Goal: Complete application form

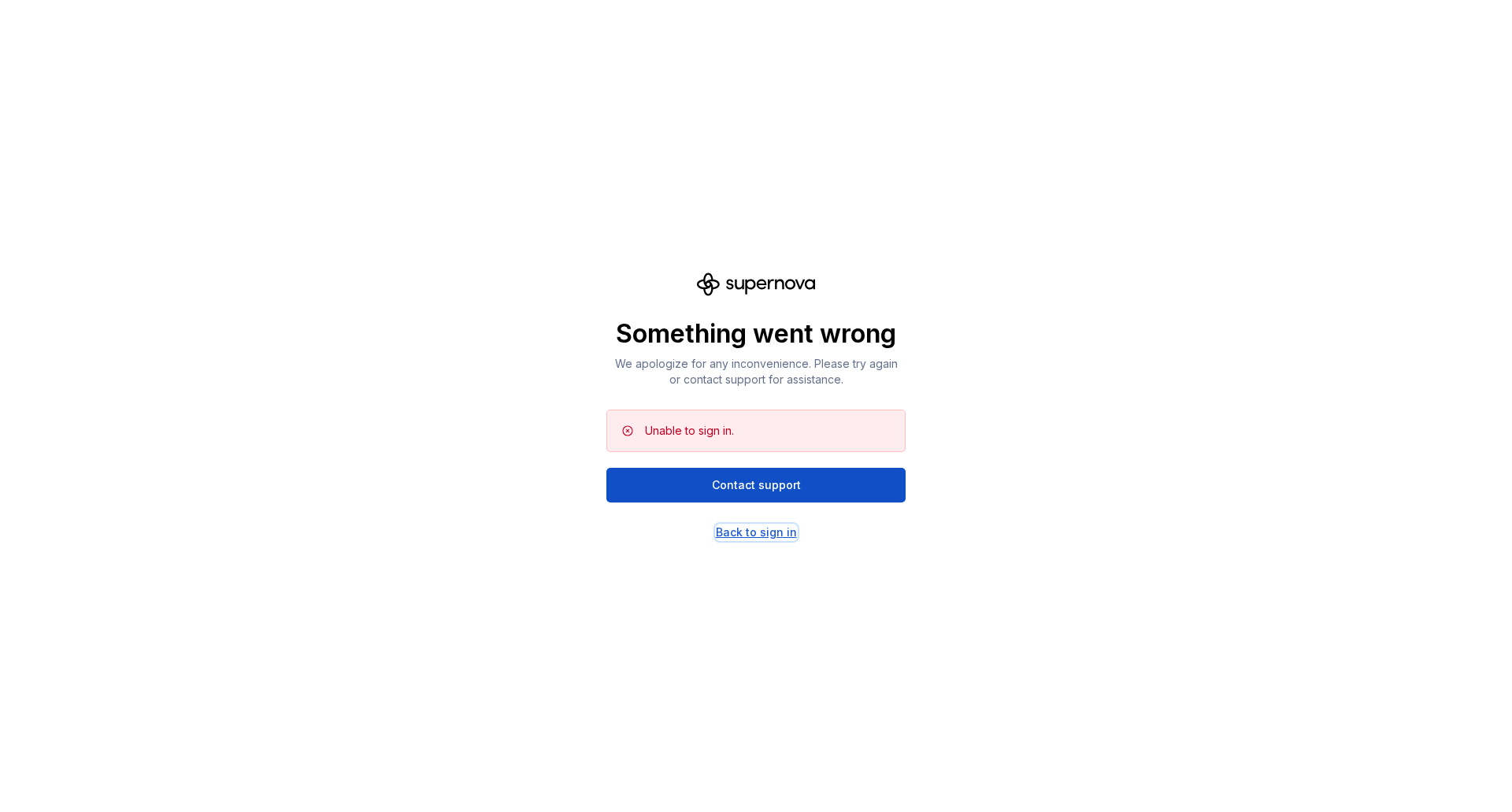
click at [791, 528] on div "Back to sign in" at bounding box center [756, 532] width 81 height 16
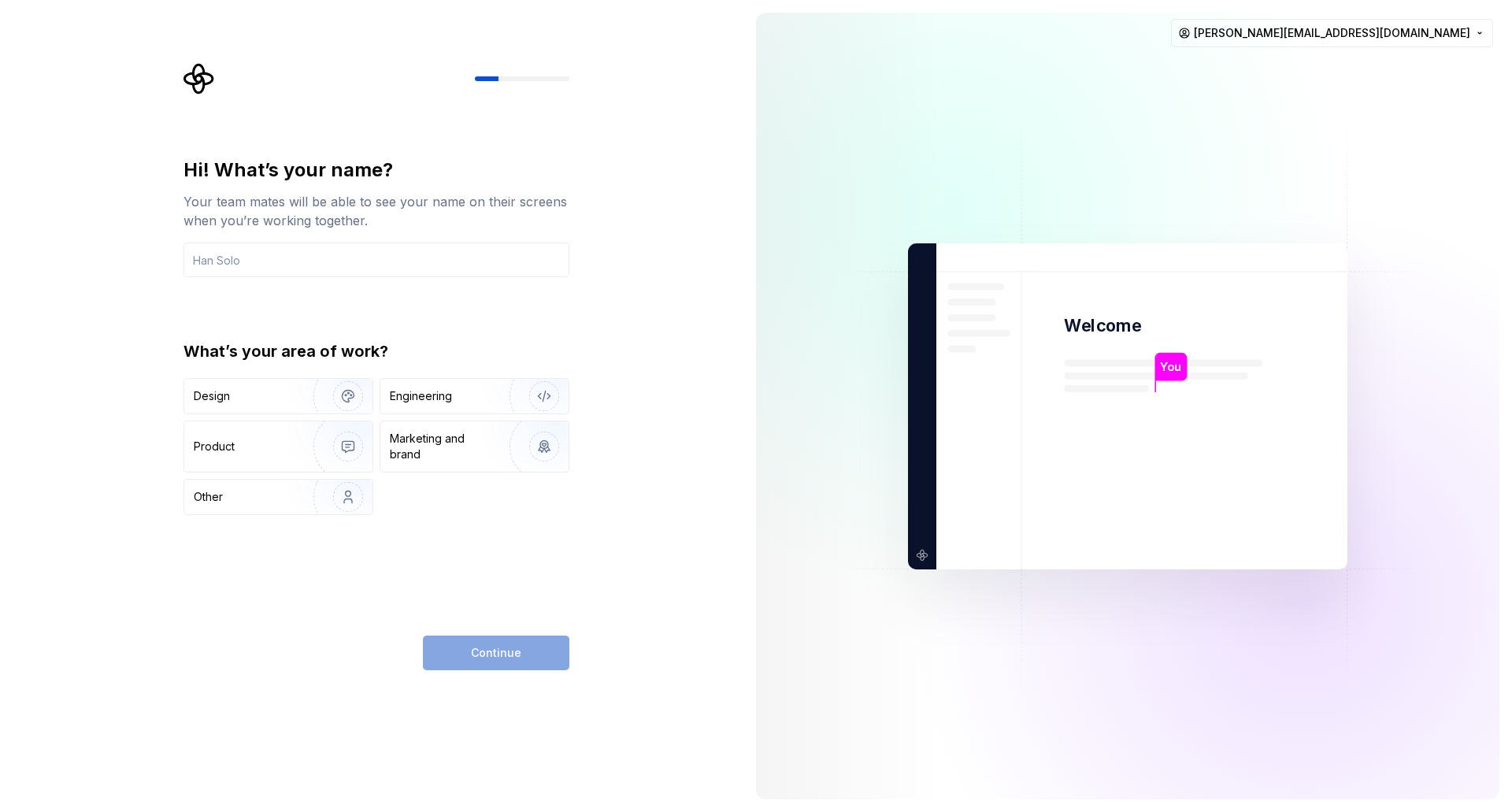
click at [748, 286] on div "You Welcome You T B +3 Thomas Brooke Jamie salman@msalman.com" at bounding box center [1128, 406] width 769 height 812
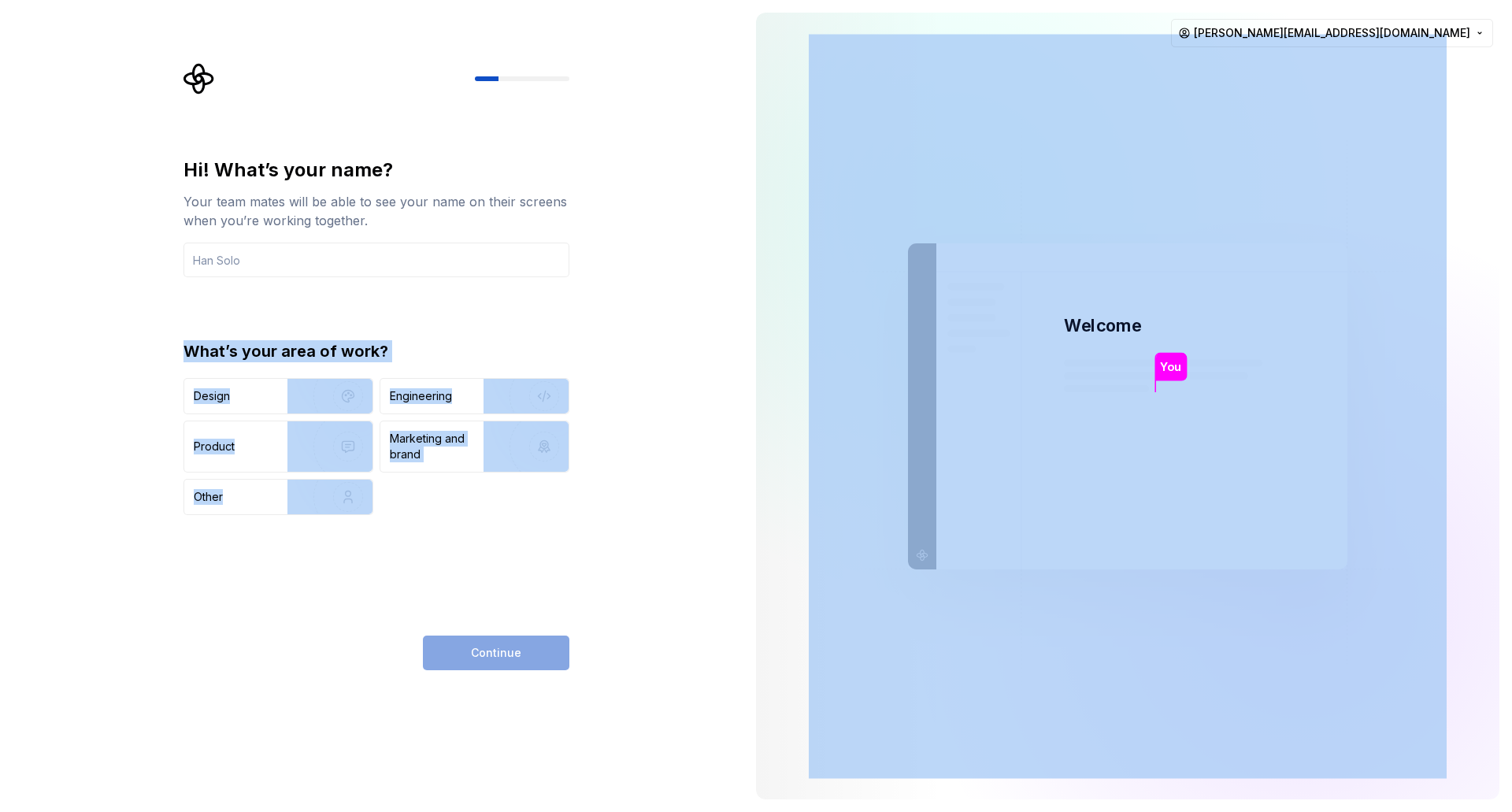
drag, startPoint x: 699, startPoint y: 276, endPoint x: 901, endPoint y: 210, distance: 212.5
click at [901, 210] on div "Hi! What’s your name? Your team mates will be able to see your name on their sc…" at bounding box center [756, 406] width 1512 height 812
